Goal: Task Accomplishment & Management: Manage account settings

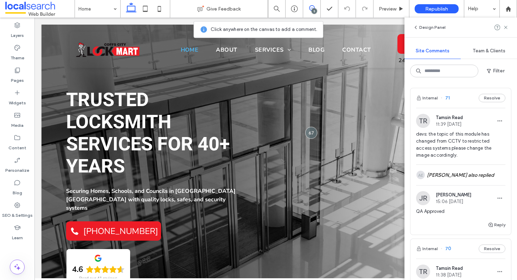
scroll to position [75, 0]
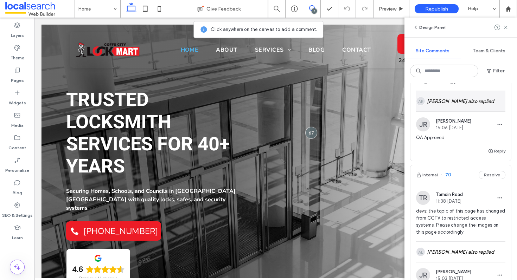
click at [470, 98] on div "AE Angelo Evangelista also replied" at bounding box center [460, 101] width 89 height 20
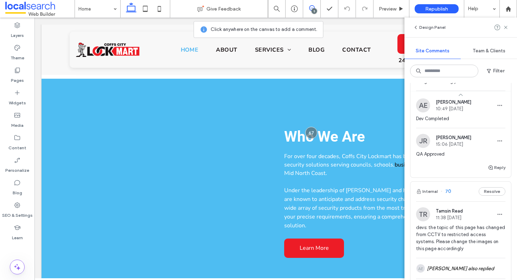
scroll to position [871, 0]
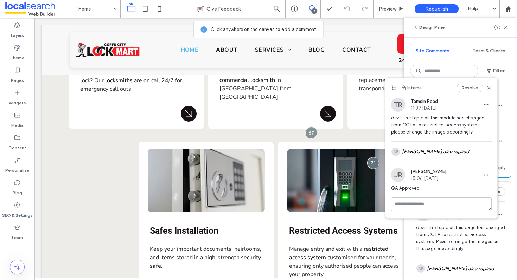
click at [490, 83] on div "Internal Resolve" at bounding box center [441, 88] width 112 height 20
click at [490, 84] on div "Resolve" at bounding box center [473, 88] width 35 height 8
click at [489, 89] on use at bounding box center [488, 87] width 3 height 3
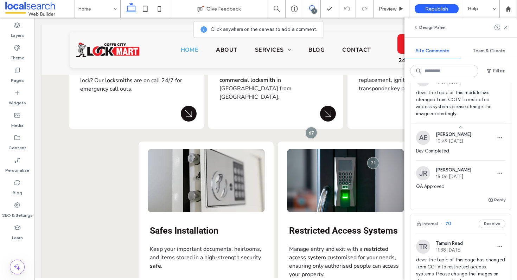
scroll to position [0, 0]
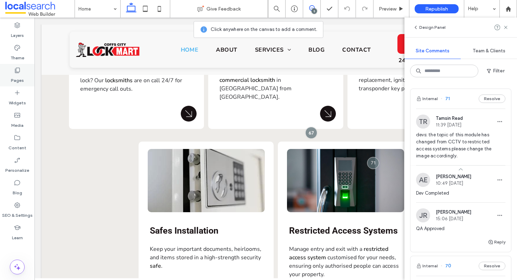
click at [13, 81] on label "Pages" at bounding box center [17, 79] width 13 height 10
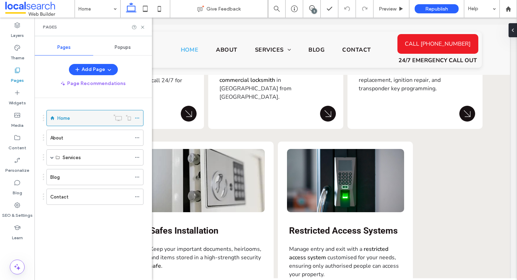
click at [66, 121] on label "Home" at bounding box center [63, 118] width 13 height 12
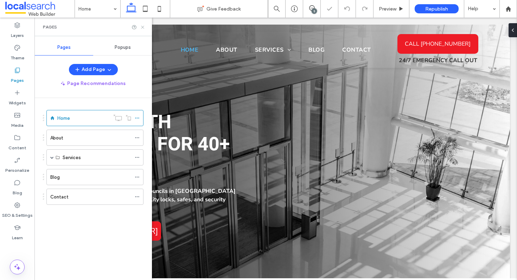
click at [144, 29] on icon at bounding box center [142, 27] width 5 height 5
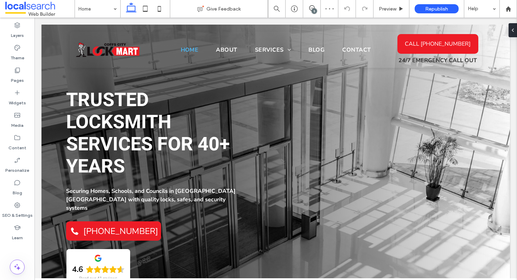
click at [313, 12] on div "5" at bounding box center [314, 10] width 5 height 5
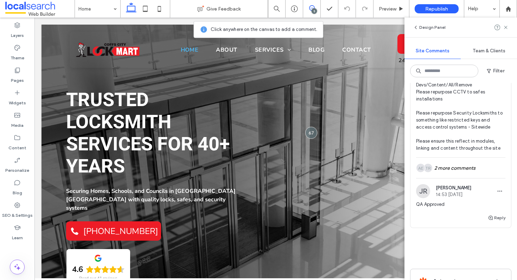
scroll to position [806, 0]
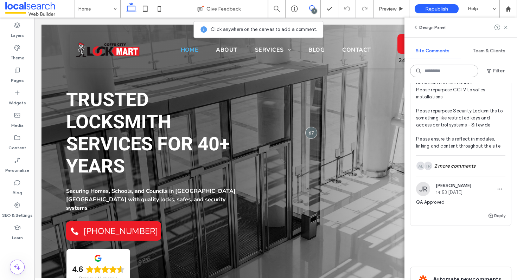
click at [437, 71] on input at bounding box center [444, 71] width 68 height 13
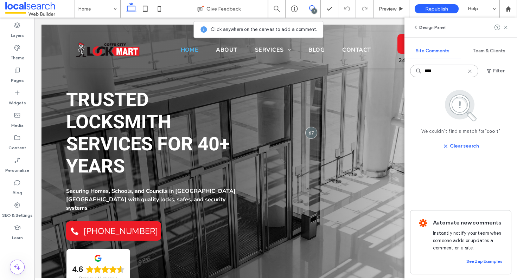
scroll to position [0, 0]
type input "*******"
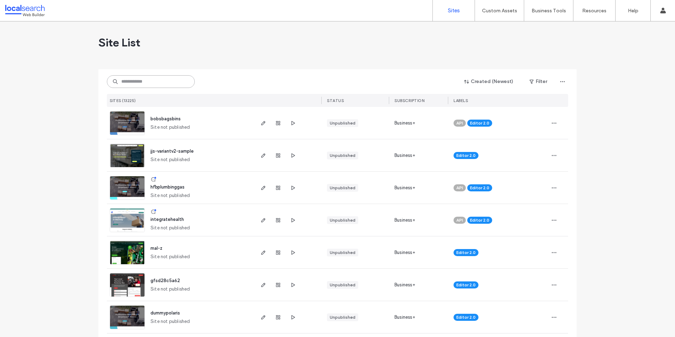
click at [156, 78] on input at bounding box center [151, 81] width 88 height 13
paste input "********"
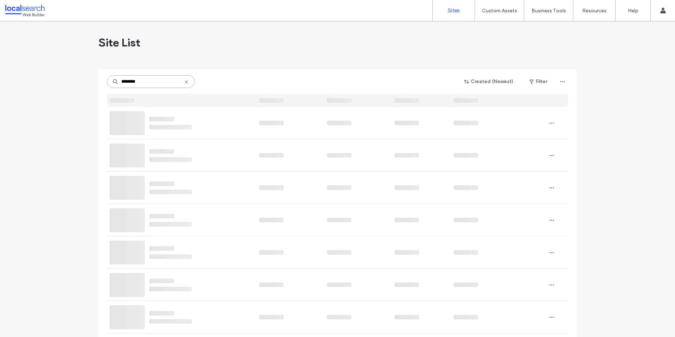
type input "********"
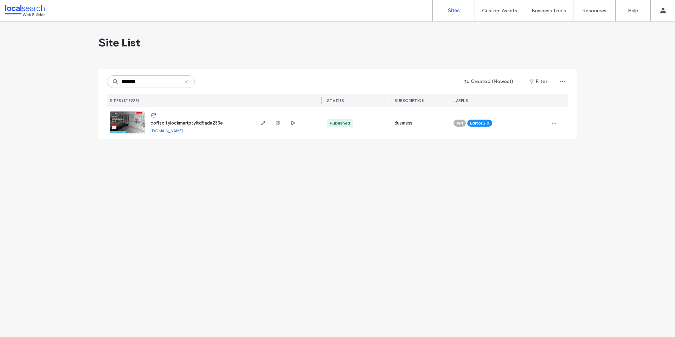
click at [156, 119] on link at bounding box center [154, 116] width 8 height 7
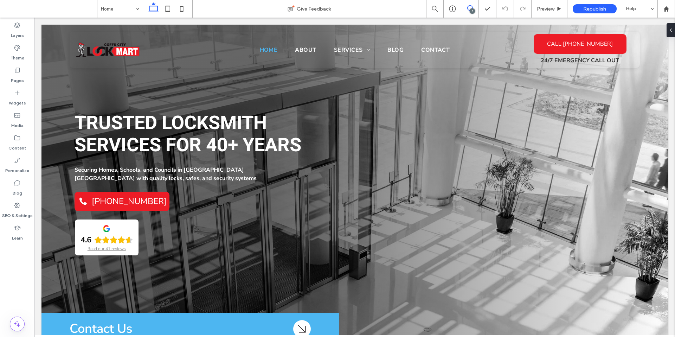
click at [469, 7] on icon at bounding box center [470, 8] width 6 height 6
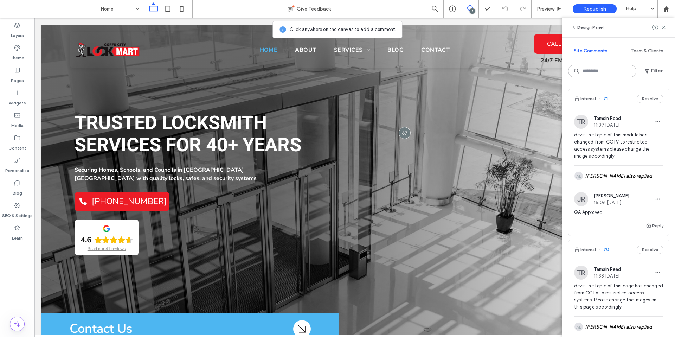
click at [612, 71] on input at bounding box center [602, 71] width 68 height 13
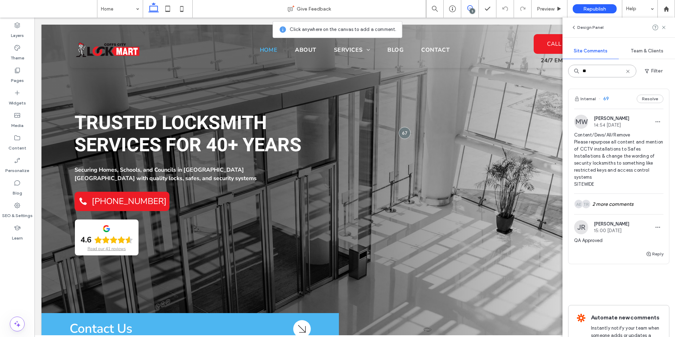
type input "**"
click at [635, 163] on span "Content/Devs/All/Remove Please repurpose all content and mention of CCTV instal…" at bounding box center [618, 159] width 89 height 56
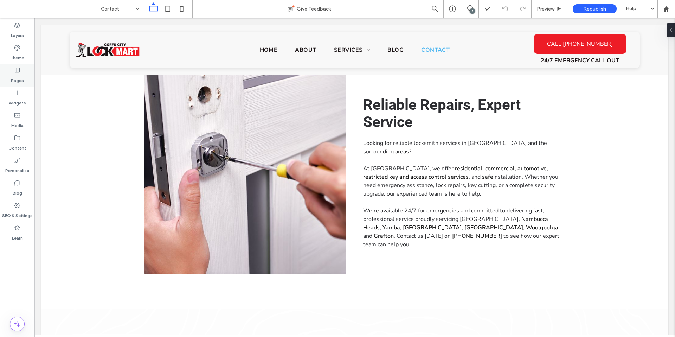
click at [18, 71] on icon at bounding box center [17, 70] width 7 height 7
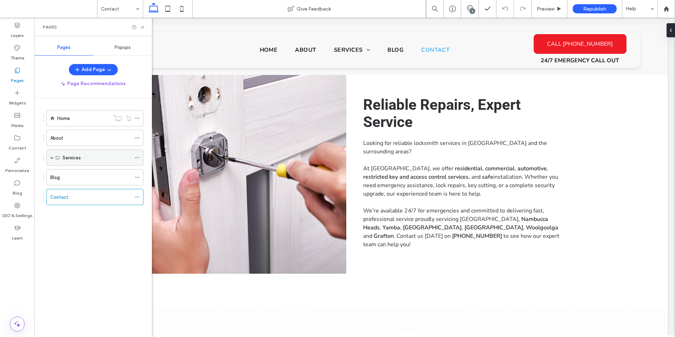
click at [52, 158] on span at bounding box center [52, 158] width 4 height 4
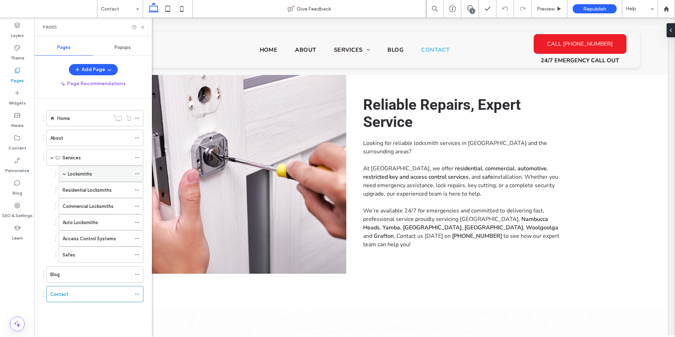
click at [65, 175] on span at bounding box center [65, 174] width 4 height 4
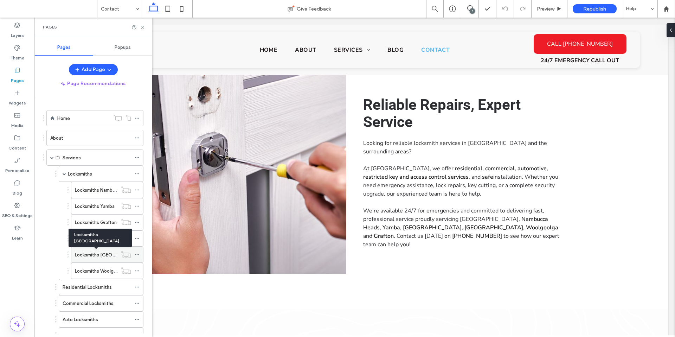
click at [105, 252] on label "Locksmiths [GEOGRAPHIC_DATA]" at bounding box center [111, 255] width 72 height 12
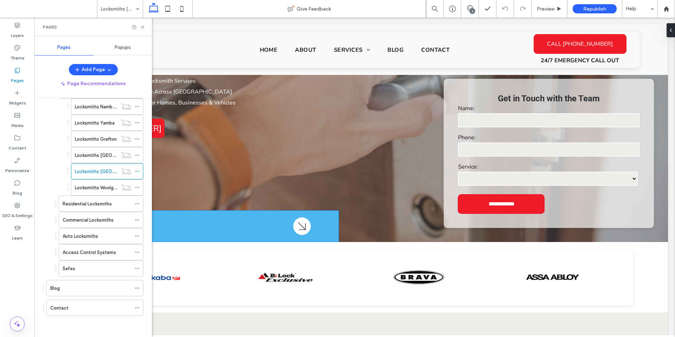
scroll to position [315, 0]
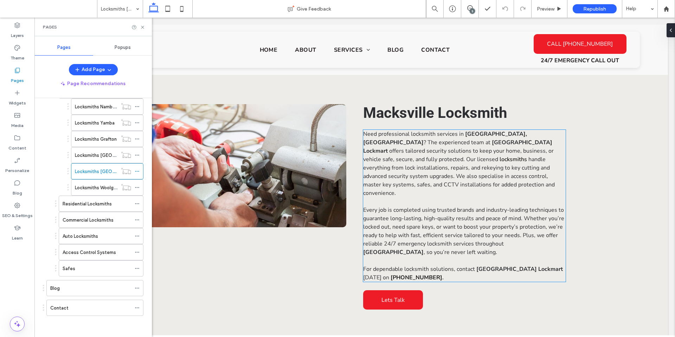
click at [475, 180] on p "Need professional locksmith services in Macksville, NSW ? The experienced team …" at bounding box center [464, 164] width 203 height 68
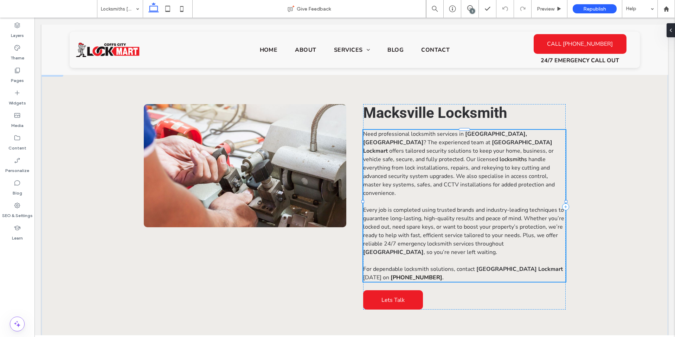
click at [475, 180] on div "Need professional locksmith services in Macksville, NSW ? The experienced team …" at bounding box center [464, 206] width 203 height 152
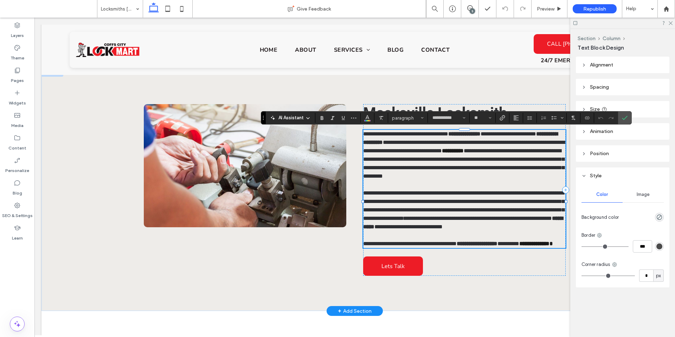
click at [473, 179] on span "**********" at bounding box center [463, 163] width 201 height 31
click at [490, 176] on span "**********" at bounding box center [463, 163] width 201 height 31
drag, startPoint x: 525, startPoint y: 176, endPoint x: 477, endPoint y: 175, distance: 47.5
click at [477, 175] on span "**********" at bounding box center [463, 163] width 201 height 31
click at [468, 180] on p "**********" at bounding box center [464, 155] width 203 height 51
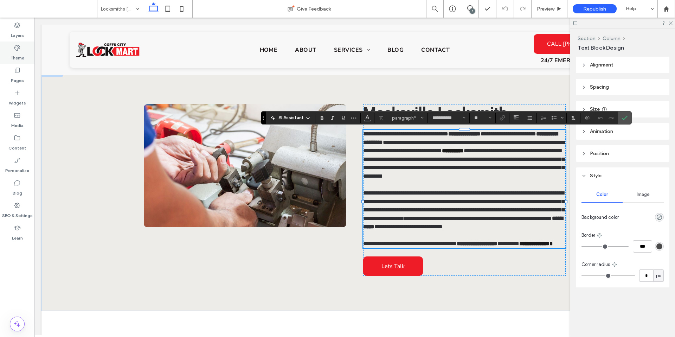
click at [4, 57] on div "Theme" at bounding box center [17, 52] width 34 height 23
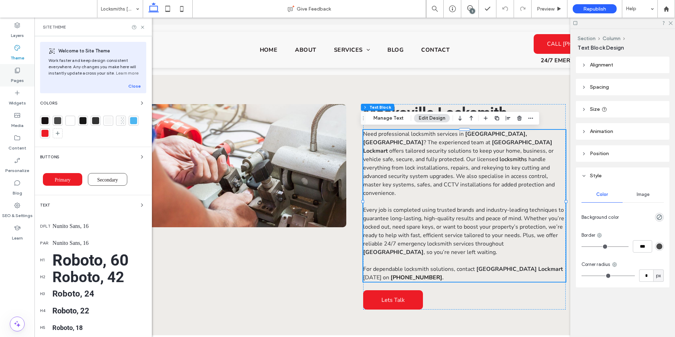
click at [9, 72] on div "Pages" at bounding box center [17, 75] width 34 height 23
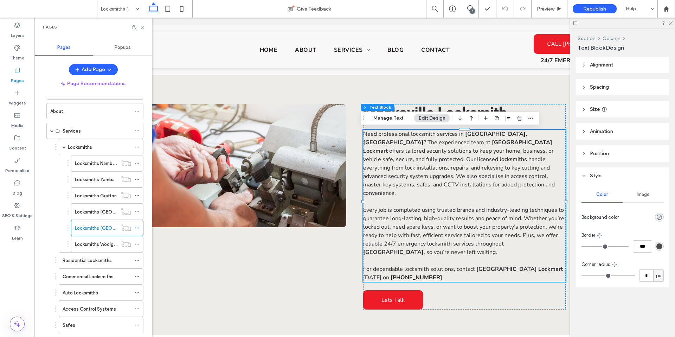
scroll to position [83, 0]
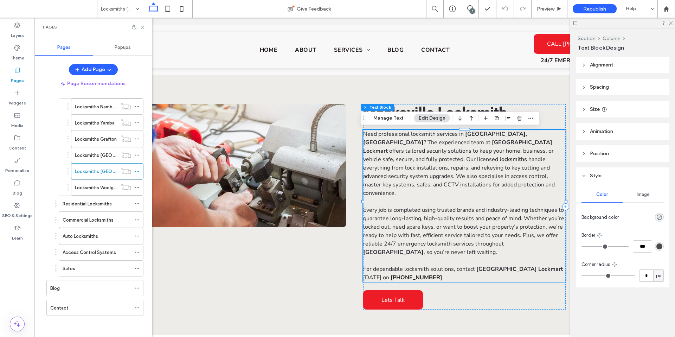
click at [502, 177] on span "handle everything from lock installations, repairs, and rekeying to key cutting…" at bounding box center [459, 175] width 192 height 41
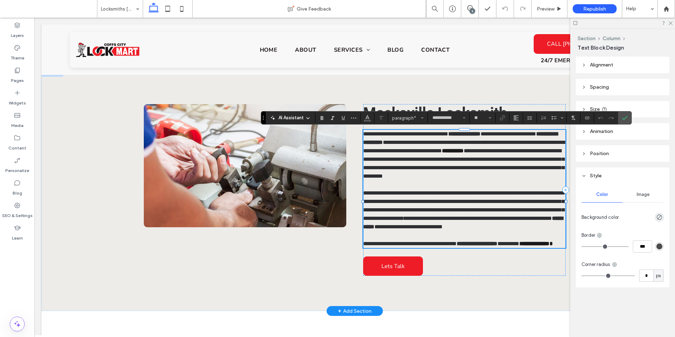
click at [493, 179] on span "**********" at bounding box center [463, 163] width 201 height 31
drag, startPoint x: 525, startPoint y: 178, endPoint x: 478, endPoint y: 174, distance: 47.7
click at [478, 174] on span "**********" at bounding box center [463, 163] width 201 height 31
click at [625, 116] on icon "Confirm" at bounding box center [625, 118] width 6 height 6
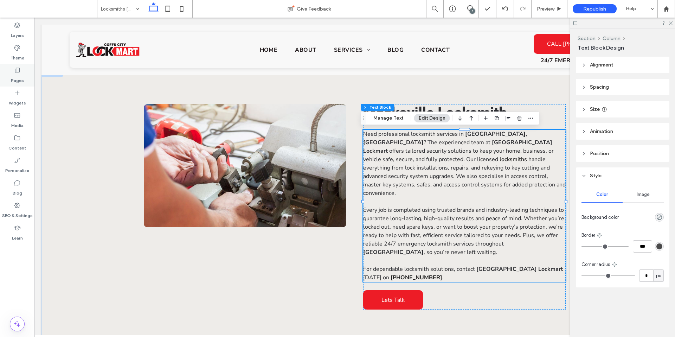
click at [18, 73] on use at bounding box center [17, 70] width 5 height 5
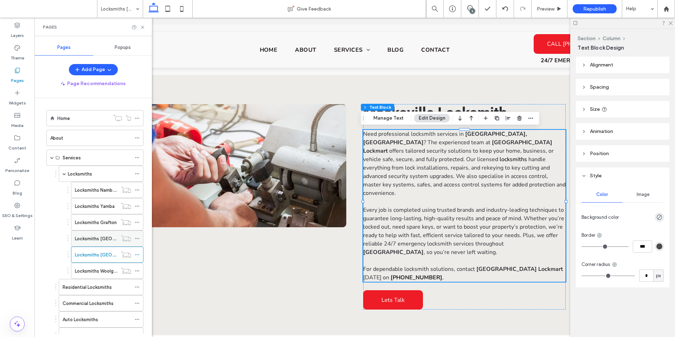
click at [106, 238] on label "Locksmiths [GEOGRAPHIC_DATA]" at bounding box center [111, 238] width 72 height 12
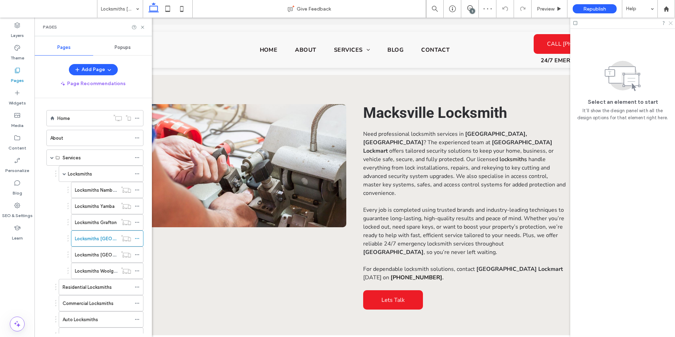
click at [671, 24] on icon at bounding box center [670, 22] width 5 height 5
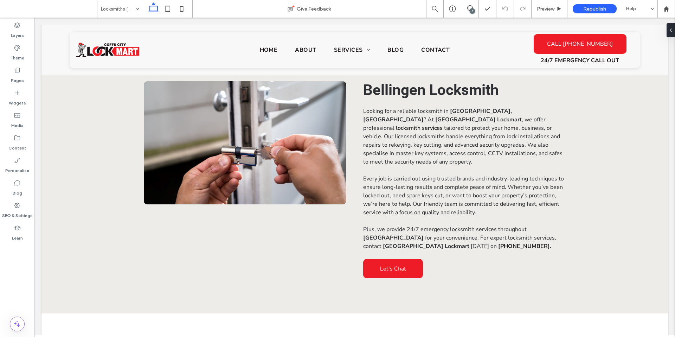
scroll to position [360, 0]
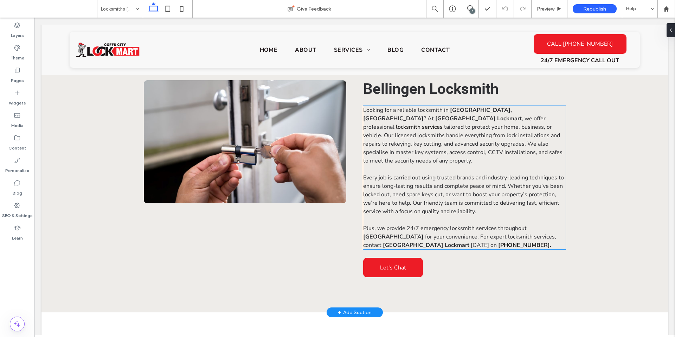
click at [495, 134] on span "tailored to protect your home, business, or vehicle. Our licensed locksmiths ha…" at bounding box center [462, 143] width 199 height 41
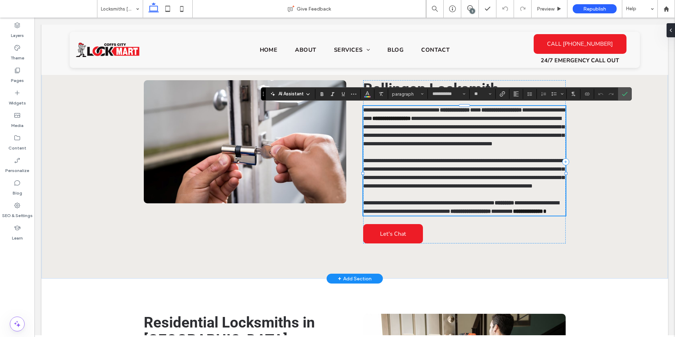
click at [524, 142] on span "**********" at bounding box center [463, 131] width 201 height 31
drag, startPoint x: 532, startPoint y: 144, endPoint x: 484, endPoint y: 140, distance: 48.0
click at [484, 140] on span "**********" at bounding box center [463, 131] width 201 height 31
click at [634, 1] on div "Help" at bounding box center [639, 9] width 35 height 18
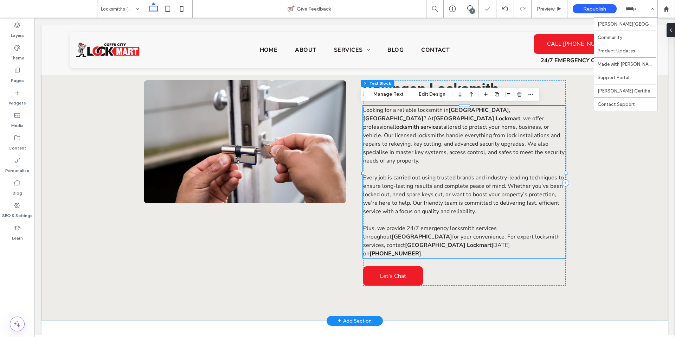
click at [534, 155] on p "Looking for a reliable locksmith in Bellingen, NSW ? At Coffs City Lockmart , w…" at bounding box center [464, 135] width 203 height 59
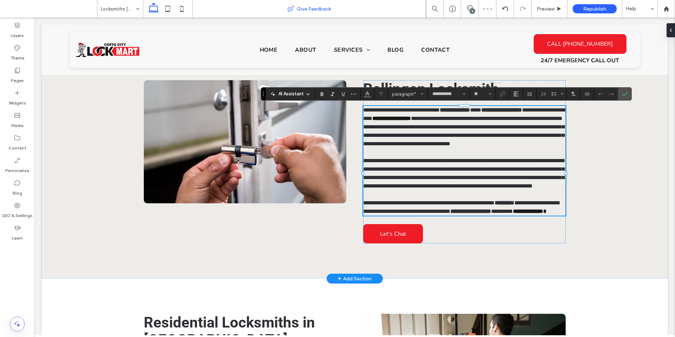
scroll to position [294, 0]
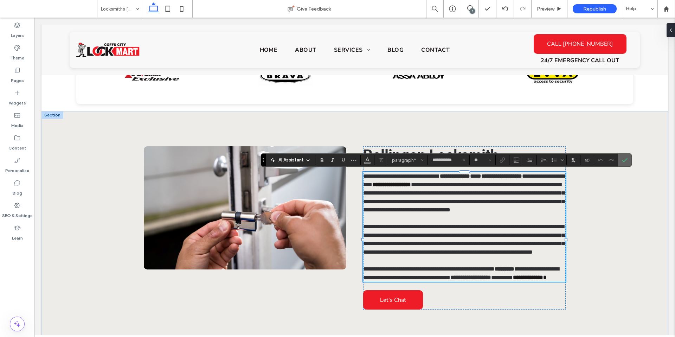
click at [625, 161] on use "Confirm" at bounding box center [625, 160] width 6 height 4
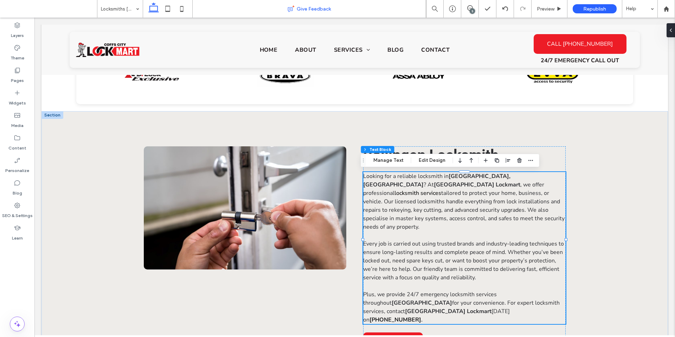
scroll to position [673, 0]
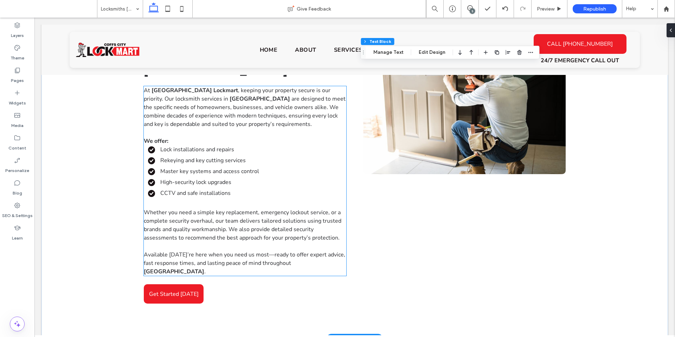
click at [169, 200] on p at bounding box center [245, 204] width 203 height 8
click at [169, 187] on div "At Coffs City Lockmart , keeping your property secure is our priority. Our lock…" at bounding box center [245, 181] width 203 height 190
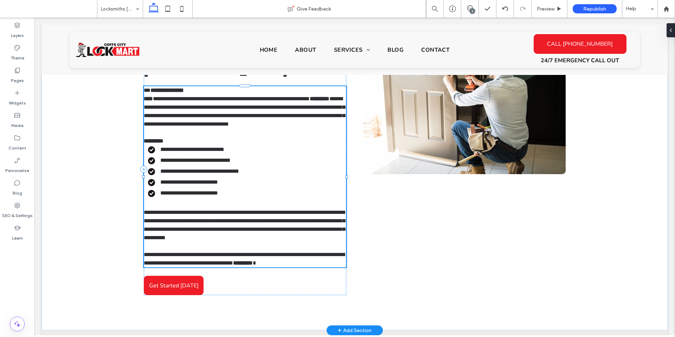
type input "**********"
type input "**"
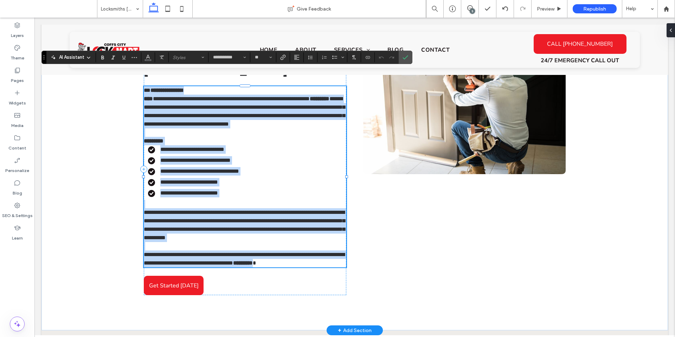
click at [169, 190] on span "**********" at bounding box center [189, 192] width 58 height 5
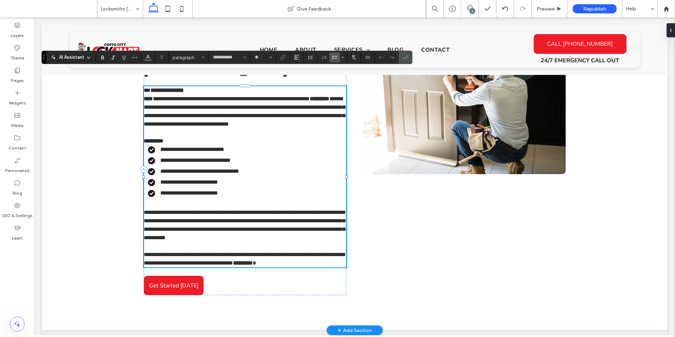
click at [173, 190] on span "**********" at bounding box center [189, 192] width 58 height 5
drag, startPoint x: 185, startPoint y: 175, endPoint x: 160, endPoint y: 174, distance: 24.7
click at [160, 190] on span "**********" at bounding box center [189, 192] width 58 height 5
click at [211, 189] on li "**********" at bounding box center [247, 193] width 198 height 8
click at [405, 57] on icon "Confirm" at bounding box center [406, 57] width 6 height 6
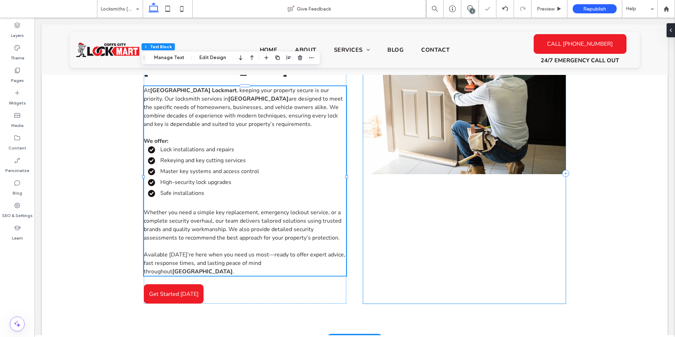
click at [377, 213] on div "View more" at bounding box center [464, 173] width 203 height 260
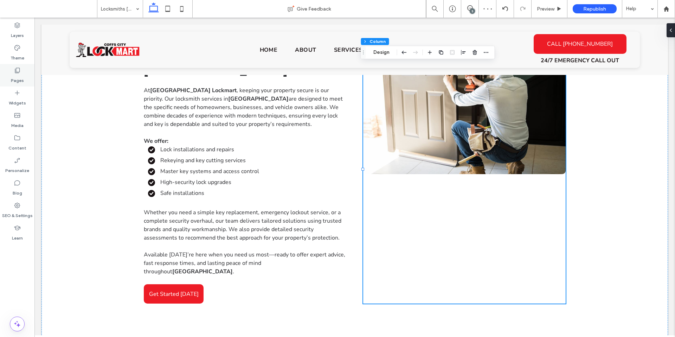
click at [18, 67] on icon at bounding box center [17, 70] width 7 height 7
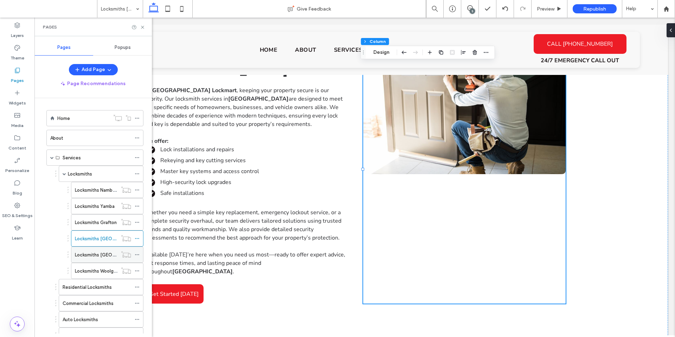
click at [109, 255] on label "Locksmiths [GEOGRAPHIC_DATA]" at bounding box center [111, 255] width 72 height 12
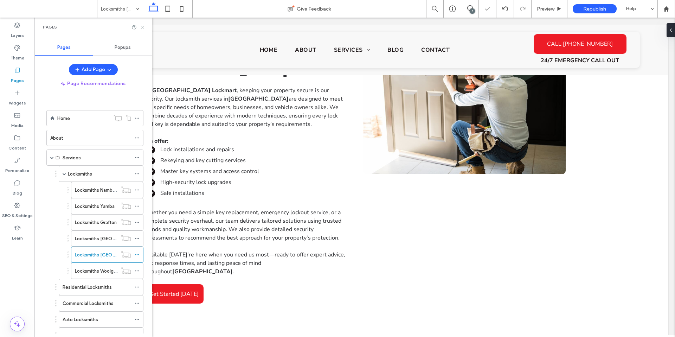
click at [141, 27] on icon at bounding box center [142, 27] width 5 height 5
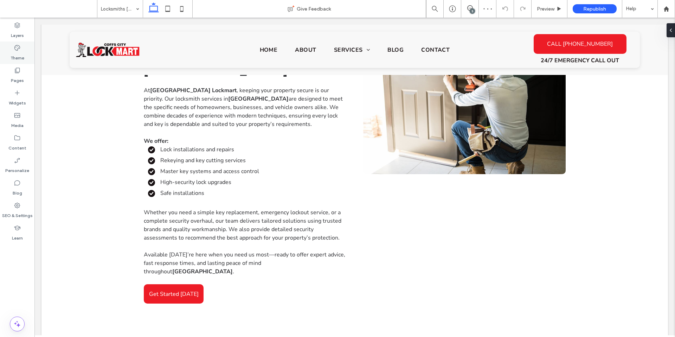
click at [11, 63] on div "Theme" at bounding box center [17, 52] width 34 height 23
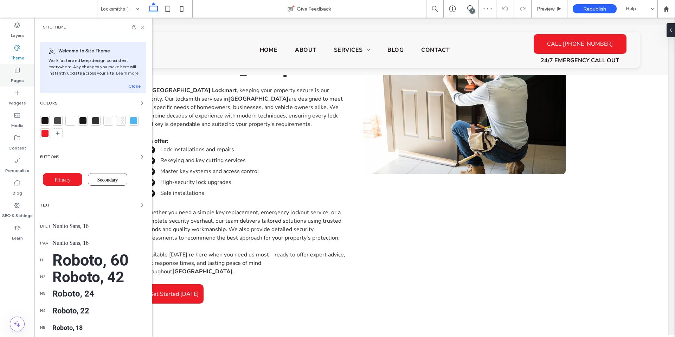
click at [13, 70] on div "Pages" at bounding box center [17, 75] width 34 height 23
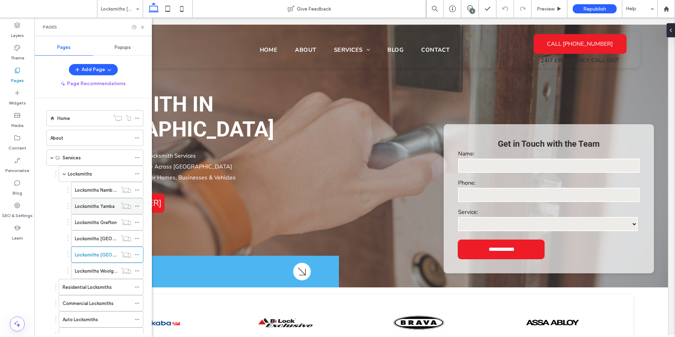
click at [98, 200] on div "Locksmiths Yamba" at bounding box center [96, 205] width 43 height 15
click at [98, 187] on div at bounding box center [337, 168] width 675 height 337
click at [99, 192] on label "Locksmiths Nambucca" at bounding box center [99, 190] width 48 height 12
click at [141, 27] on icon at bounding box center [142, 27] width 5 height 5
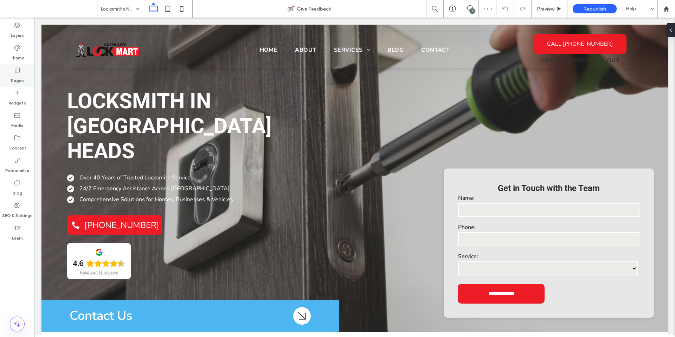
click at [14, 70] on icon at bounding box center [17, 70] width 7 height 7
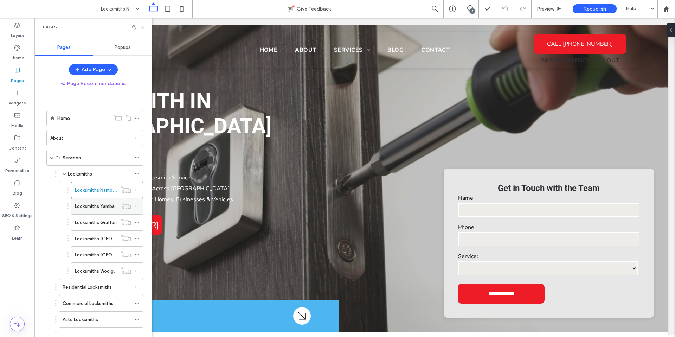
click at [102, 205] on label "Locksmiths Yamba" at bounding box center [95, 206] width 40 height 12
click at [142, 30] on icon at bounding box center [142, 27] width 5 height 5
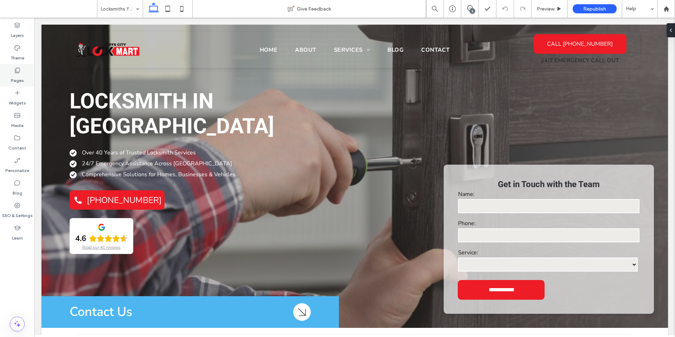
click at [26, 78] on div "Pages" at bounding box center [17, 75] width 34 height 23
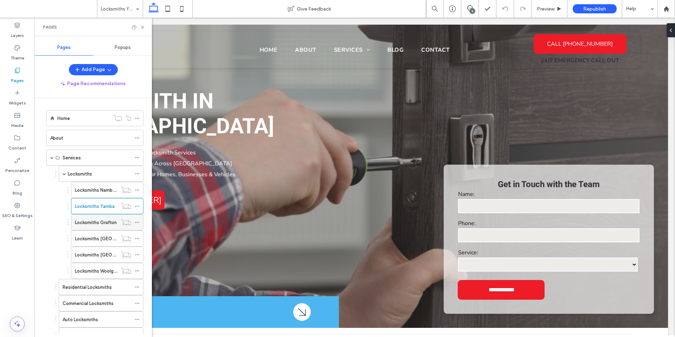
click at [96, 218] on label "Locksmiths Grafton" at bounding box center [96, 222] width 42 height 12
click at [143, 28] on icon at bounding box center [142, 27] width 5 height 5
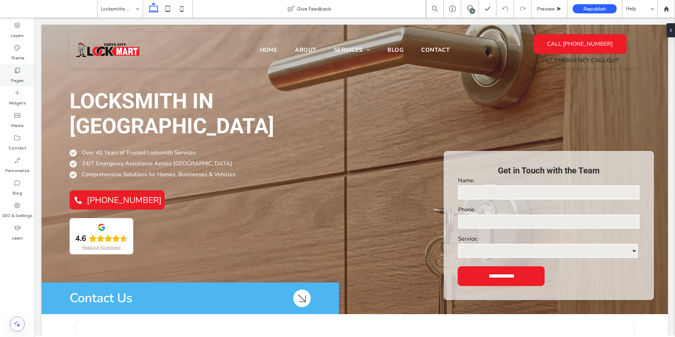
click at [32, 81] on div "Pages" at bounding box center [17, 75] width 34 height 23
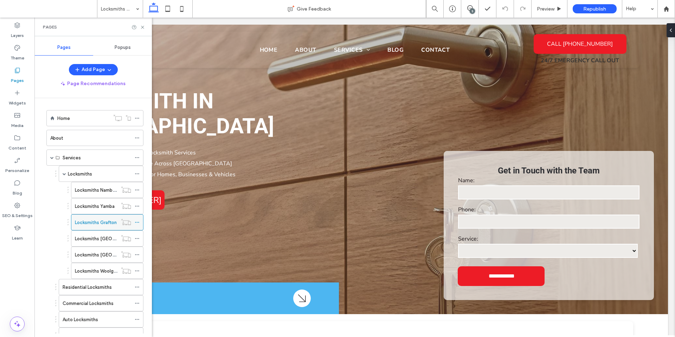
click at [108, 228] on div "Locksmiths Grafton" at bounding box center [96, 221] width 43 height 15
click at [109, 235] on label "Locksmiths [GEOGRAPHIC_DATA]" at bounding box center [111, 238] width 72 height 12
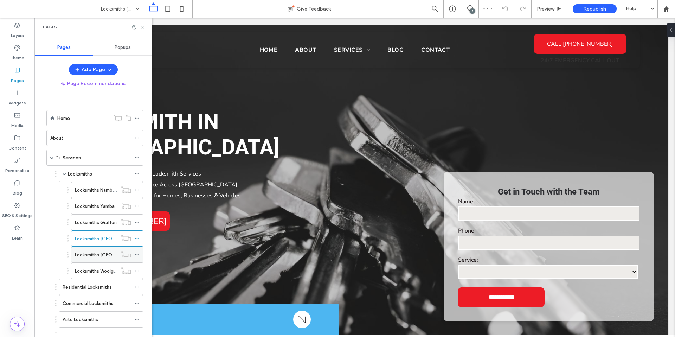
click at [116, 253] on label "Locksmiths [GEOGRAPHIC_DATA]" at bounding box center [111, 255] width 72 height 12
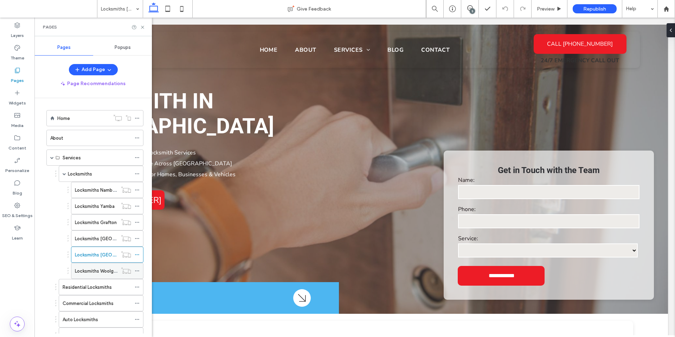
click at [110, 268] on label "Locksmiths Woolgoolga" at bounding box center [100, 271] width 51 height 12
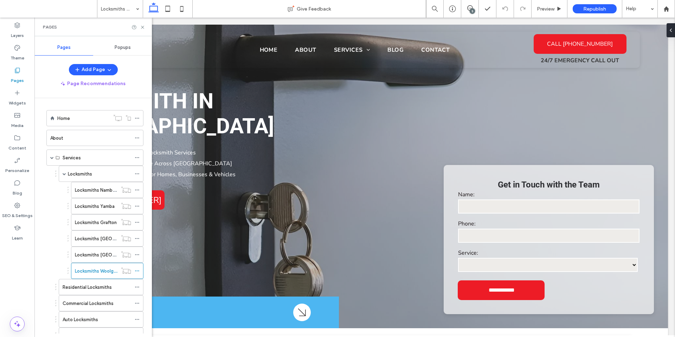
click at [140, 23] on div "Pages" at bounding box center [92, 27] width 117 height 19
click at [143, 26] on use at bounding box center [142, 27] width 3 height 3
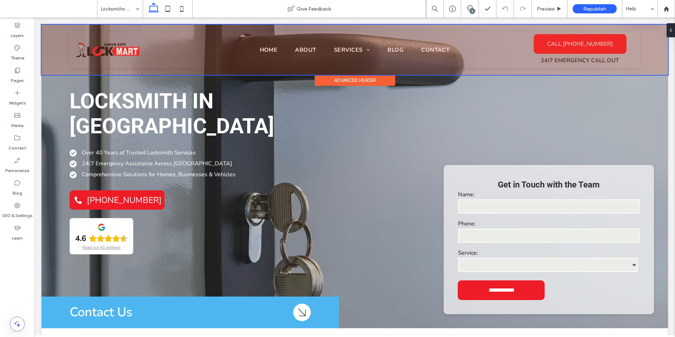
drag, startPoint x: 178, startPoint y: 44, endPoint x: 94, endPoint y: 26, distance: 85.9
click at [97, 26] on div at bounding box center [354, 50] width 627 height 50
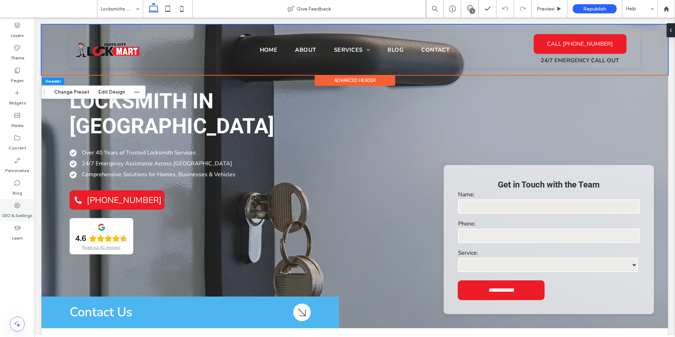
click at [20, 205] on icon at bounding box center [17, 205] width 7 height 7
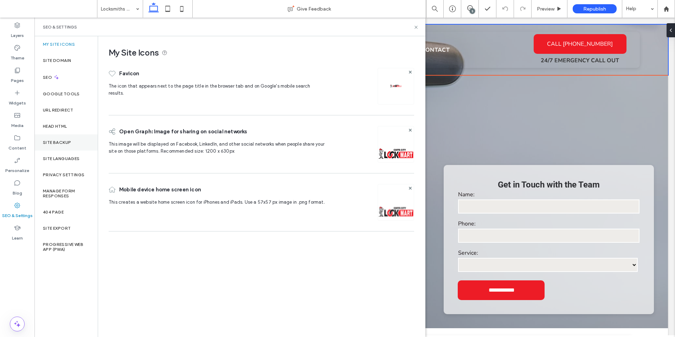
click at [73, 147] on div "Site Backup" at bounding box center [65, 142] width 63 height 16
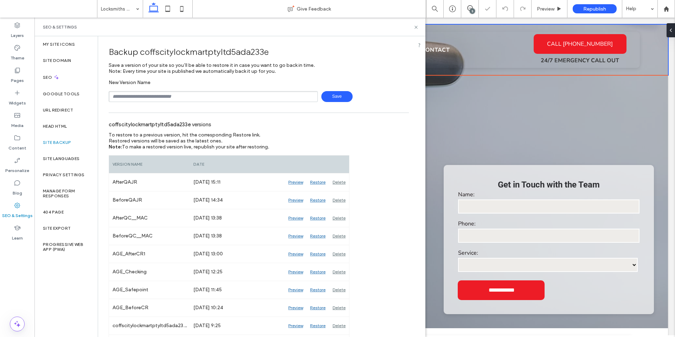
click at [155, 97] on input "text" at bounding box center [213, 96] width 209 height 11
type input "*******"
click at [329, 95] on span "Save" at bounding box center [336, 96] width 31 height 11
click at [416, 25] on icon at bounding box center [415, 27] width 5 height 5
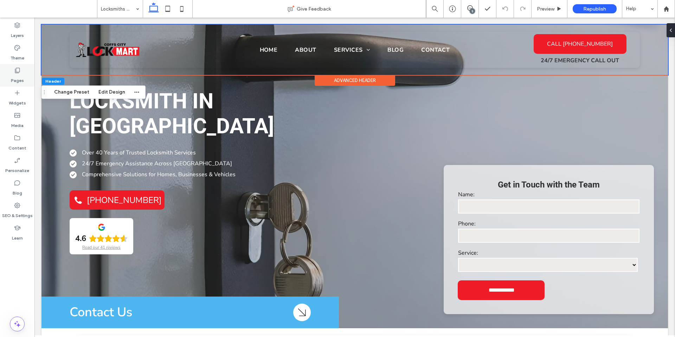
click at [20, 65] on div "Pages" at bounding box center [17, 75] width 34 height 23
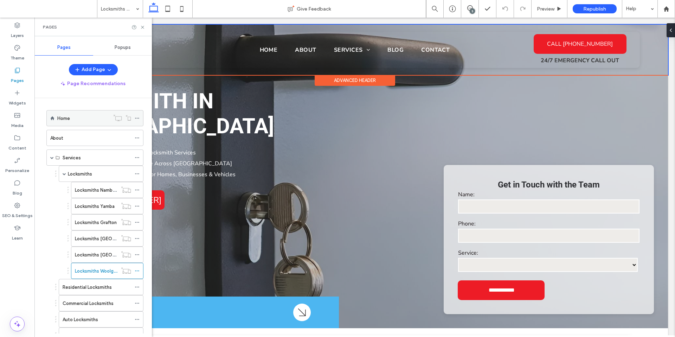
click at [92, 116] on div "Home" at bounding box center [83, 118] width 52 height 7
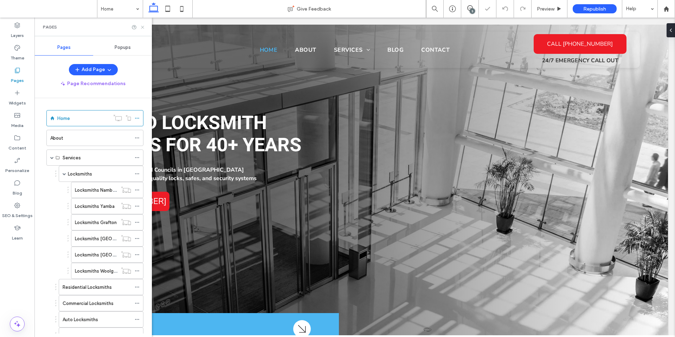
click at [145, 28] on icon at bounding box center [142, 27] width 5 height 5
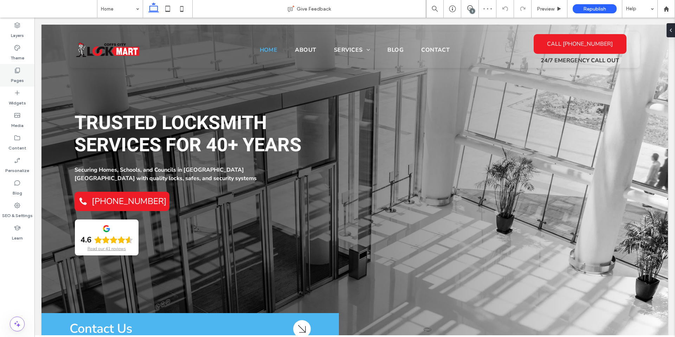
click at [23, 67] on div "Pages" at bounding box center [17, 75] width 34 height 23
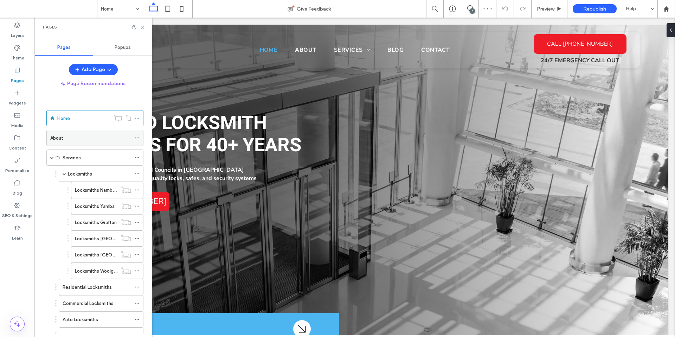
click at [83, 139] on div "About" at bounding box center [90, 137] width 81 height 7
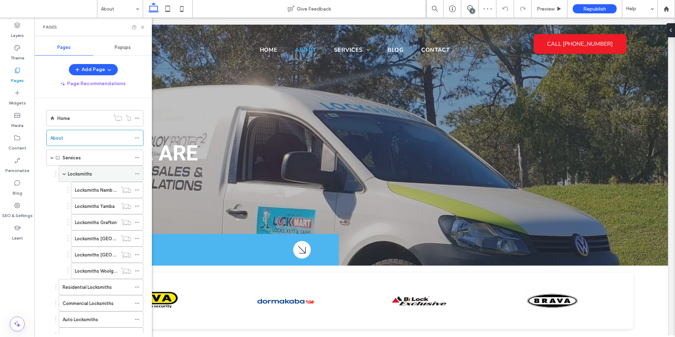
click at [90, 168] on div "Locksmiths" at bounding box center [99, 173] width 63 height 15
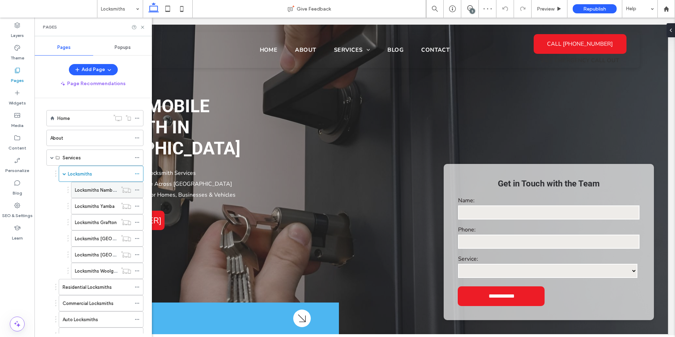
click at [103, 186] on label "Locksmiths Nambucca" at bounding box center [99, 190] width 48 height 12
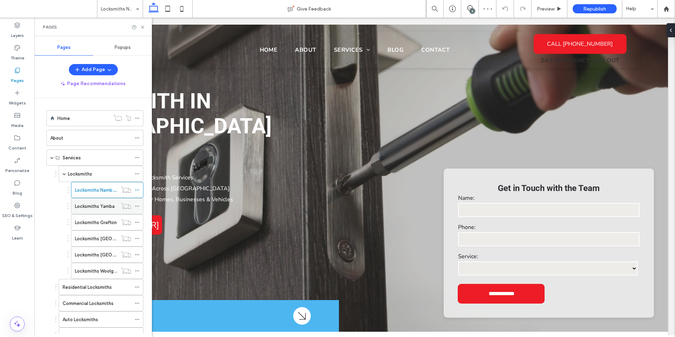
click at [97, 202] on label "Locksmiths Yamba" at bounding box center [95, 206] width 40 height 12
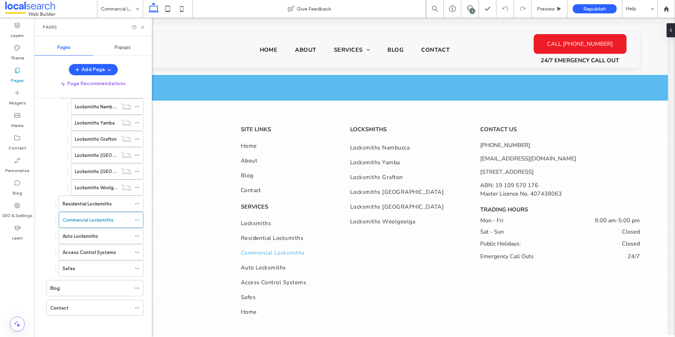
scroll to position [1270, 0]
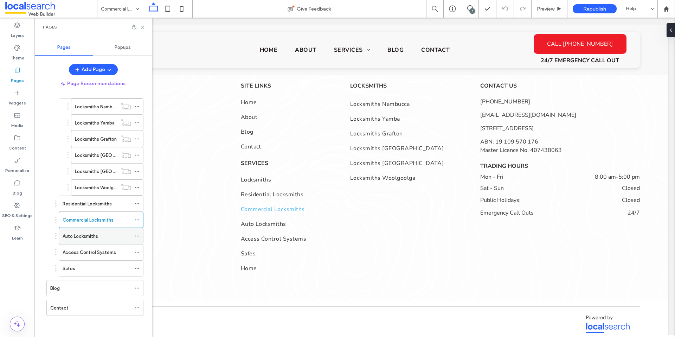
click at [105, 233] on div "Auto Locksmiths" at bounding box center [97, 235] width 69 height 7
click at [97, 219] on label "Commercial Locksmiths" at bounding box center [88, 220] width 51 height 12
click at [142, 28] on icon at bounding box center [142, 27] width 5 height 5
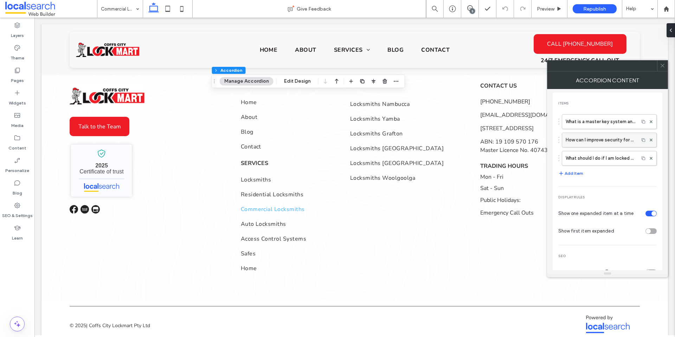
click at [586, 135] on label "How can I improve security for my commercial property?" at bounding box center [601, 140] width 70 height 14
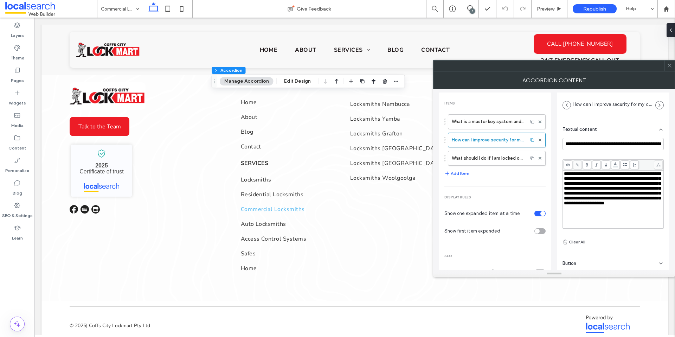
click at [617, 185] on span "**********" at bounding box center [612, 188] width 97 height 34
drag, startPoint x: 616, startPoint y: 182, endPoint x: 591, endPoint y: 191, distance: 27.1
click at [591, 191] on span "**********" at bounding box center [612, 188] width 97 height 34
click at [668, 69] on span at bounding box center [669, 65] width 5 height 11
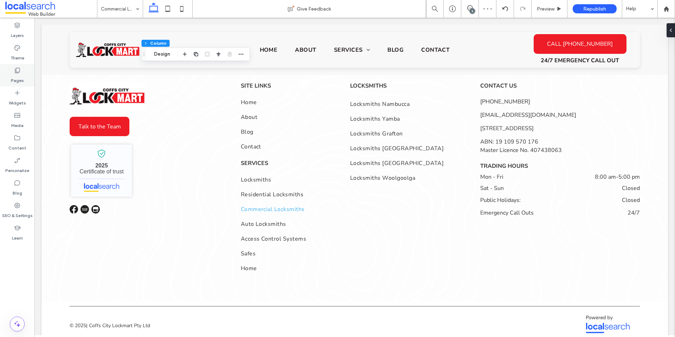
click at [12, 74] on label "Pages" at bounding box center [17, 79] width 13 height 10
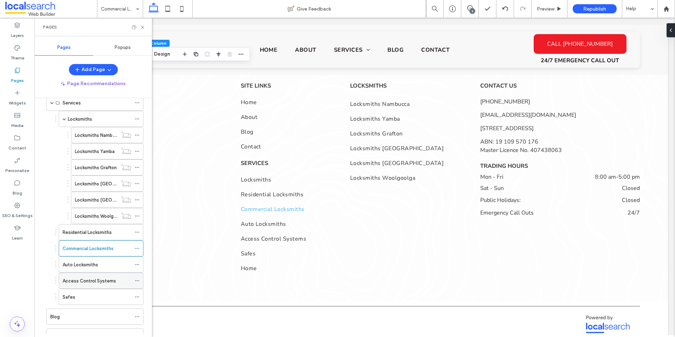
scroll to position [62, 0]
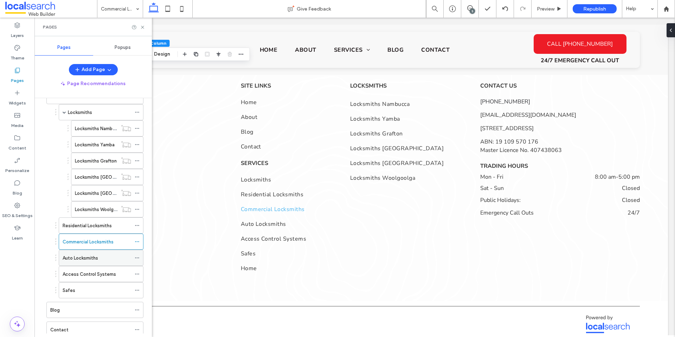
click at [81, 258] on label "Auto Locksmiths" at bounding box center [81, 258] width 36 height 12
click at [142, 26] on use at bounding box center [142, 27] width 3 height 3
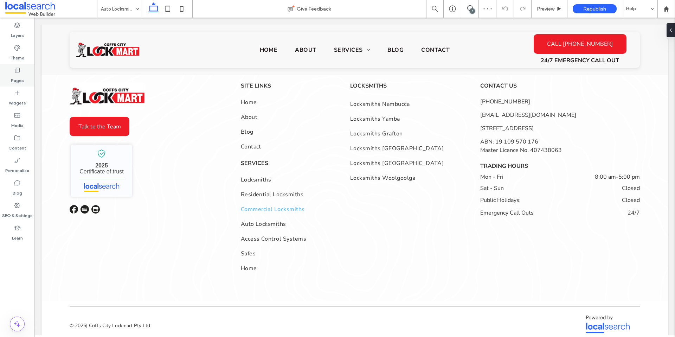
click at [20, 75] on label "Pages" at bounding box center [17, 79] width 13 height 10
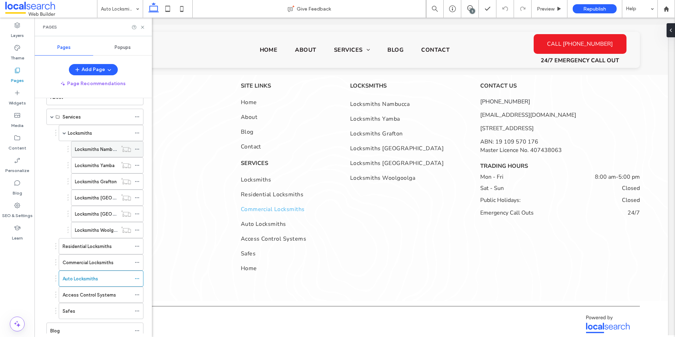
scroll to position [83, 0]
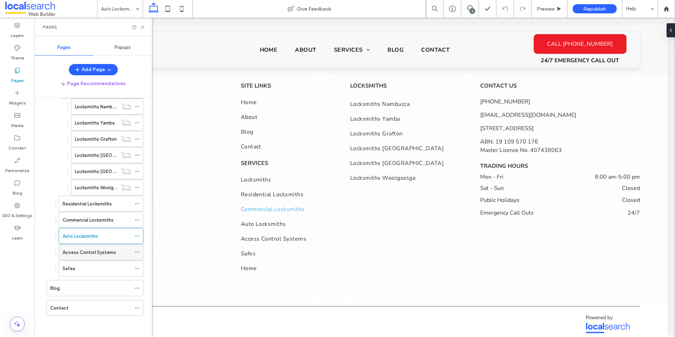
click at [110, 256] on div "Access Control Systems" at bounding box center [97, 251] width 69 height 15
click at [143, 27] on use at bounding box center [142, 27] width 3 height 3
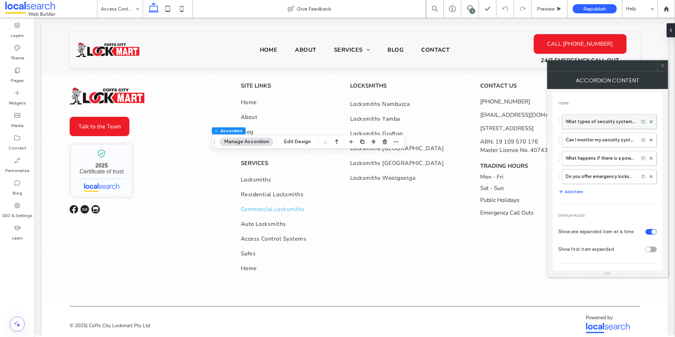
click at [599, 124] on label "What types of security systems do you install?" at bounding box center [601, 122] width 70 height 14
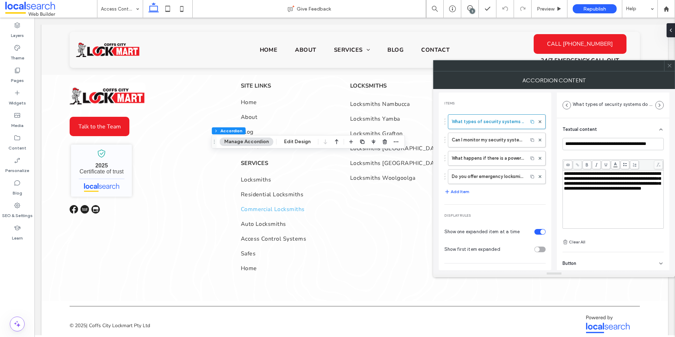
click at [628, 178] on span "**********" at bounding box center [612, 180] width 97 height 19
click at [610, 185] on span "**********" at bounding box center [612, 180] width 97 height 19
drag, startPoint x: 610, startPoint y: 185, endPoint x: 565, endPoint y: 185, distance: 45.0
click at [565, 185] on span "**********" at bounding box center [612, 180] width 97 height 19
click at [668, 66] on icon at bounding box center [669, 65] width 5 height 5
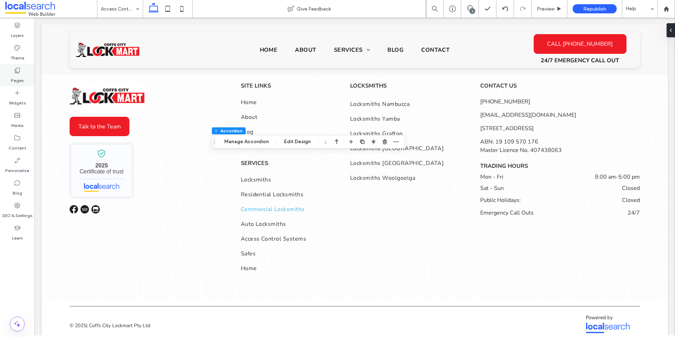
click at [12, 71] on div "Pages" at bounding box center [17, 75] width 34 height 23
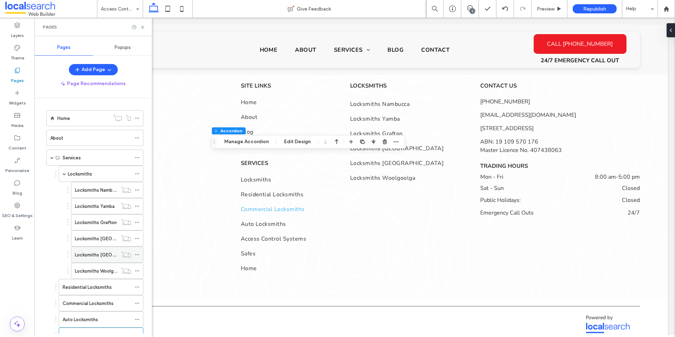
scroll to position [83, 0]
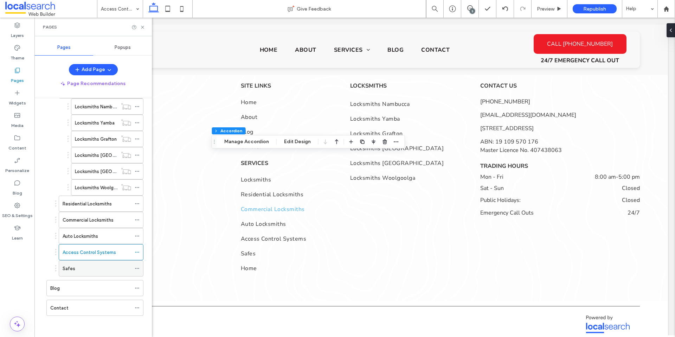
click at [91, 266] on div "Safes" at bounding box center [97, 268] width 69 height 7
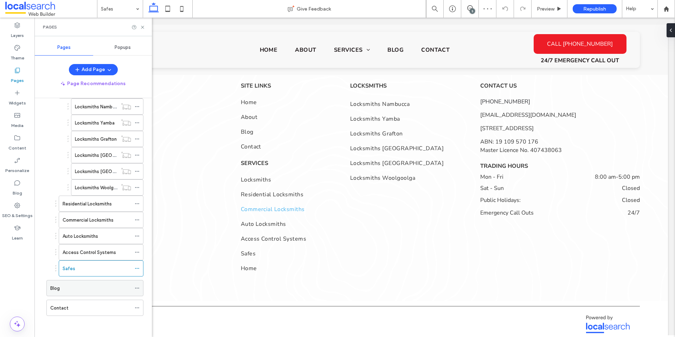
click at [77, 295] on div "Blog" at bounding box center [90, 287] width 81 height 15
click at [68, 305] on div "Contact" at bounding box center [90, 307] width 81 height 7
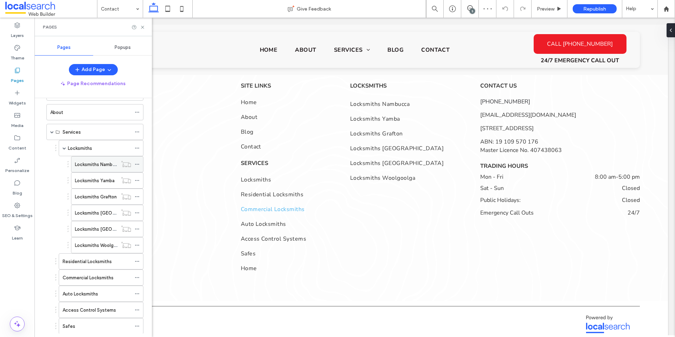
scroll to position [17, 0]
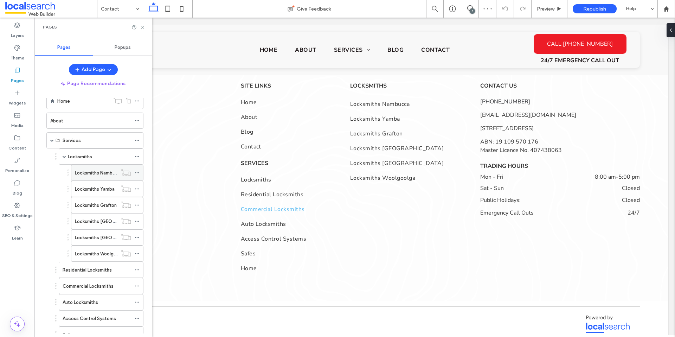
click at [93, 170] on label "Locksmiths Nambucca" at bounding box center [99, 173] width 48 height 12
click at [96, 189] on label "Locksmiths Yamba" at bounding box center [95, 189] width 40 height 12
click at [107, 199] on div "Locksmiths Grafton" at bounding box center [96, 204] width 43 height 15
click at [97, 225] on label "Locksmiths [GEOGRAPHIC_DATA]" at bounding box center [111, 221] width 72 height 12
click at [101, 236] on label "Locksmiths [GEOGRAPHIC_DATA]" at bounding box center [111, 237] width 72 height 12
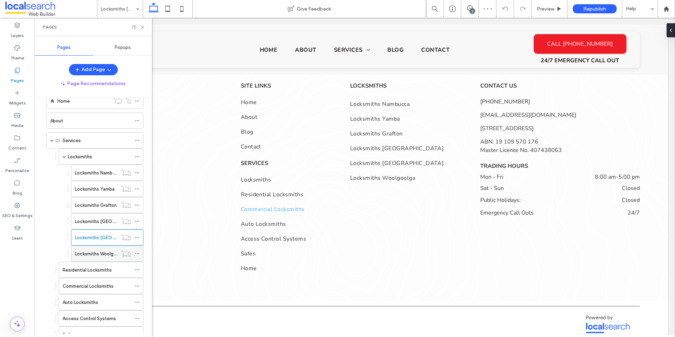
click at [96, 254] on label "Locksmiths Woolgoolga" at bounding box center [100, 254] width 51 height 12
click at [141, 29] on icon at bounding box center [142, 27] width 5 height 5
